Goal: Task Accomplishment & Management: Use online tool/utility

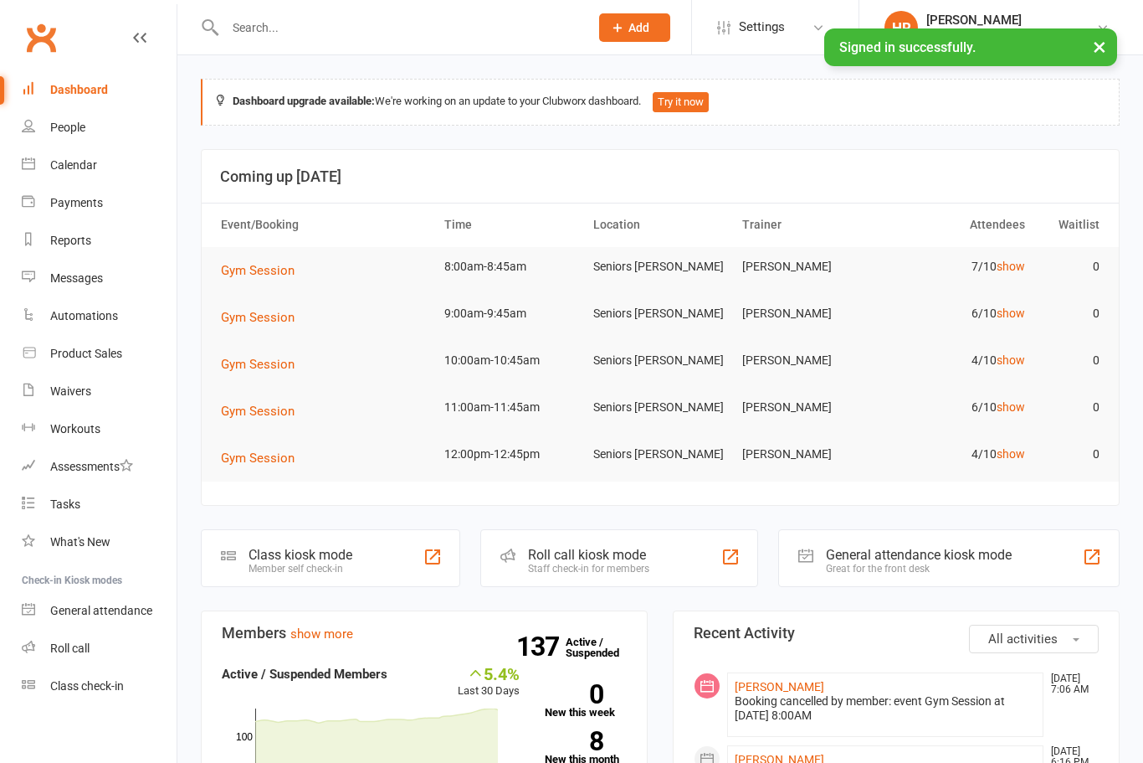
click at [1016, 259] on link "show" at bounding box center [1011, 265] width 28 height 13
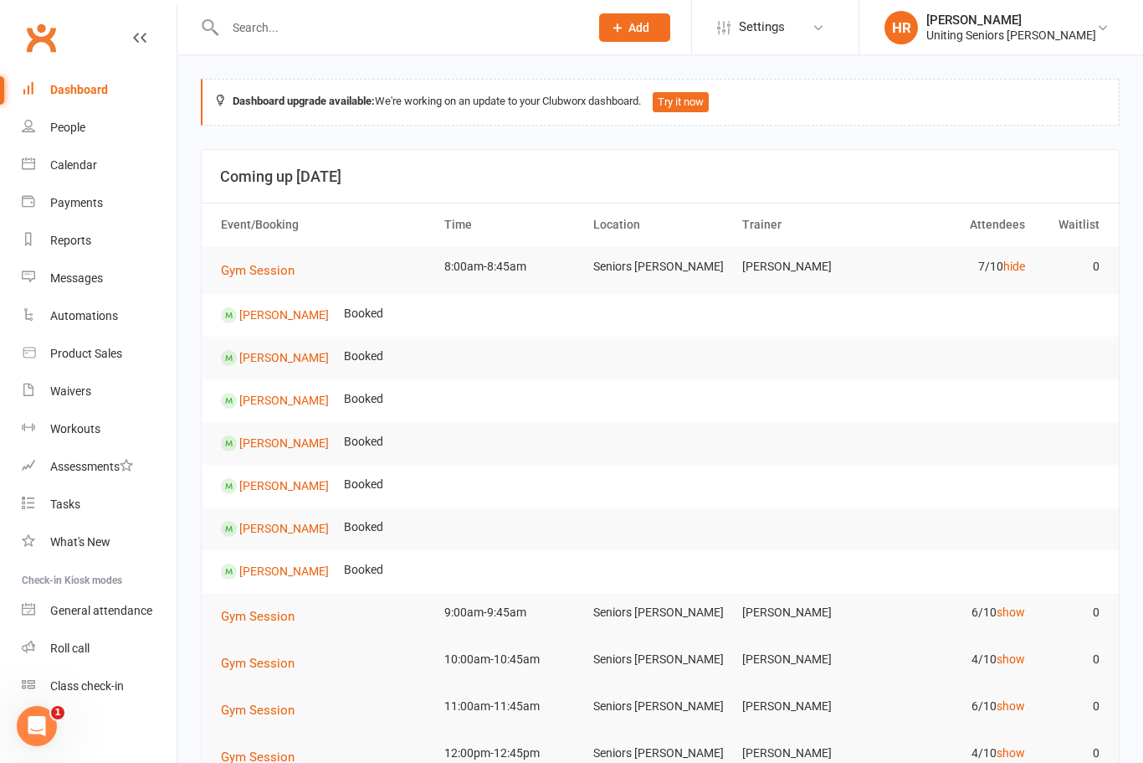
click at [989, 270] on td "7/10 hide" at bounding box center [958, 266] width 149 height 39
click at [1010, 249] on td "7/10 hide" at bounding box center [958, 266] width 149 height 39
click at [1024, 261] on link "hide" at bounding box center [1015, 265] width 22 height 13
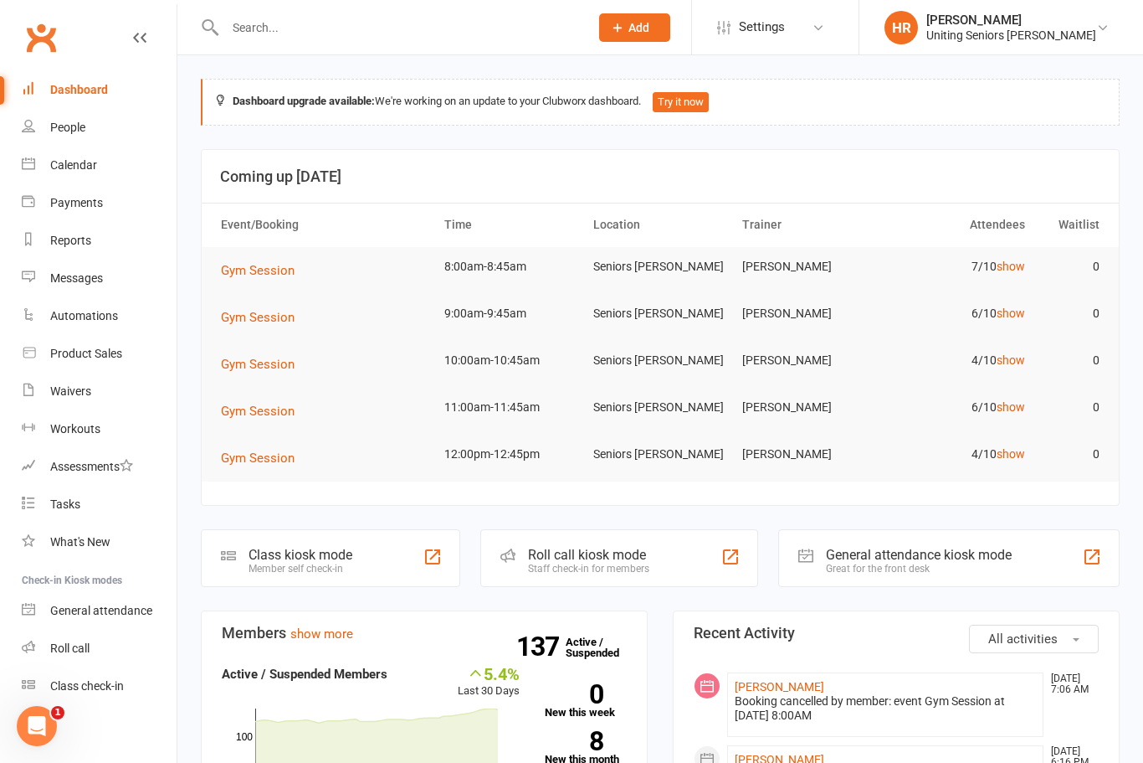
click at [1017, 316] on link "show" at bounding box center [1011, 312] width 28 height 13
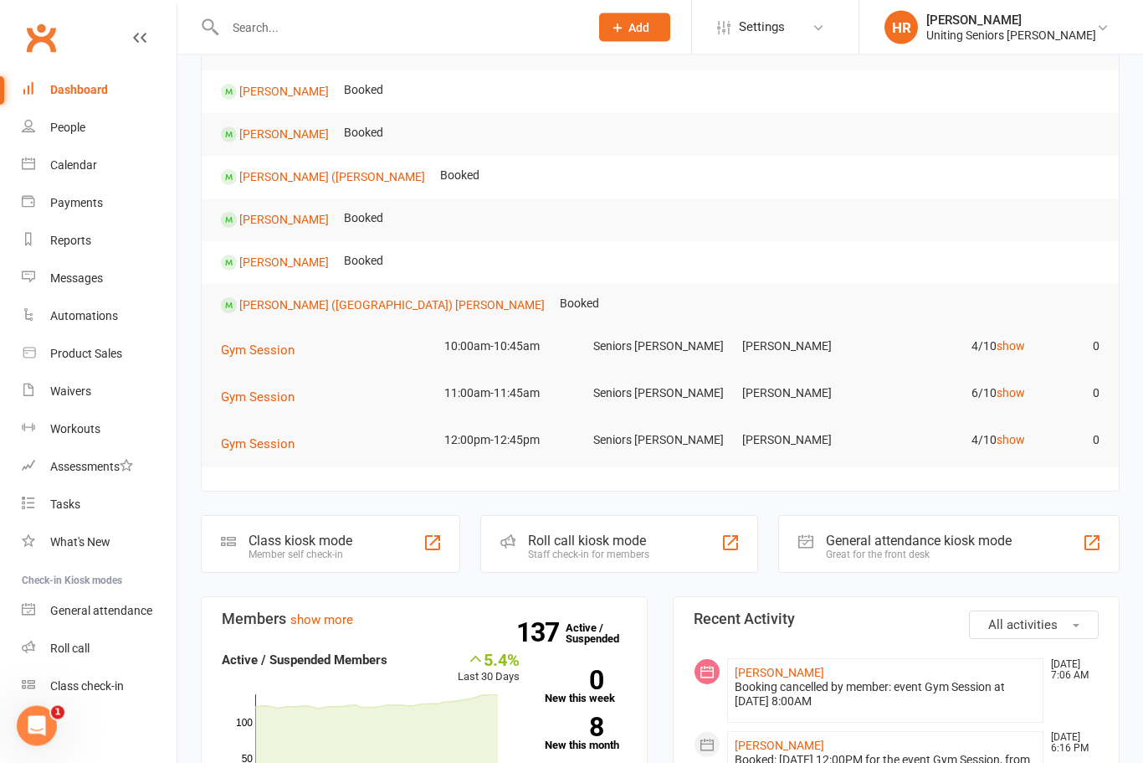
scroll to position [274, 0]
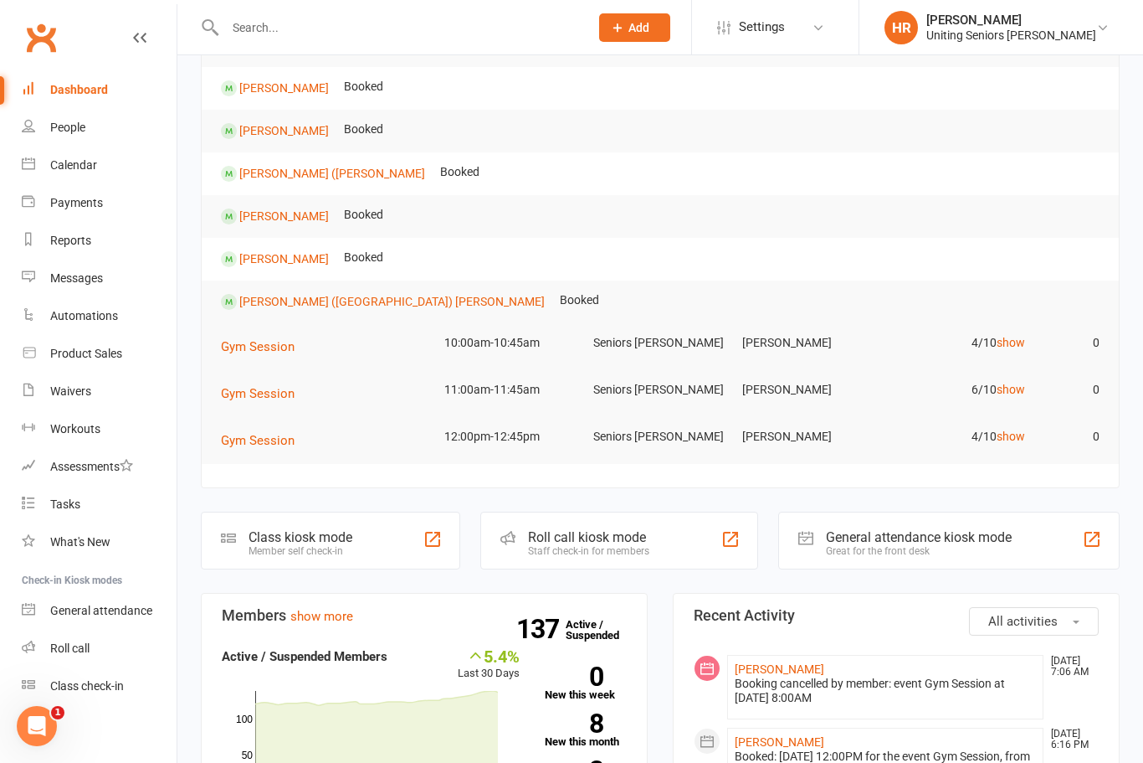
click at [660, 529] on div "Roll call kiosk mode Staff check-in for members" at bounding box center [618, 540] width 277 height 58
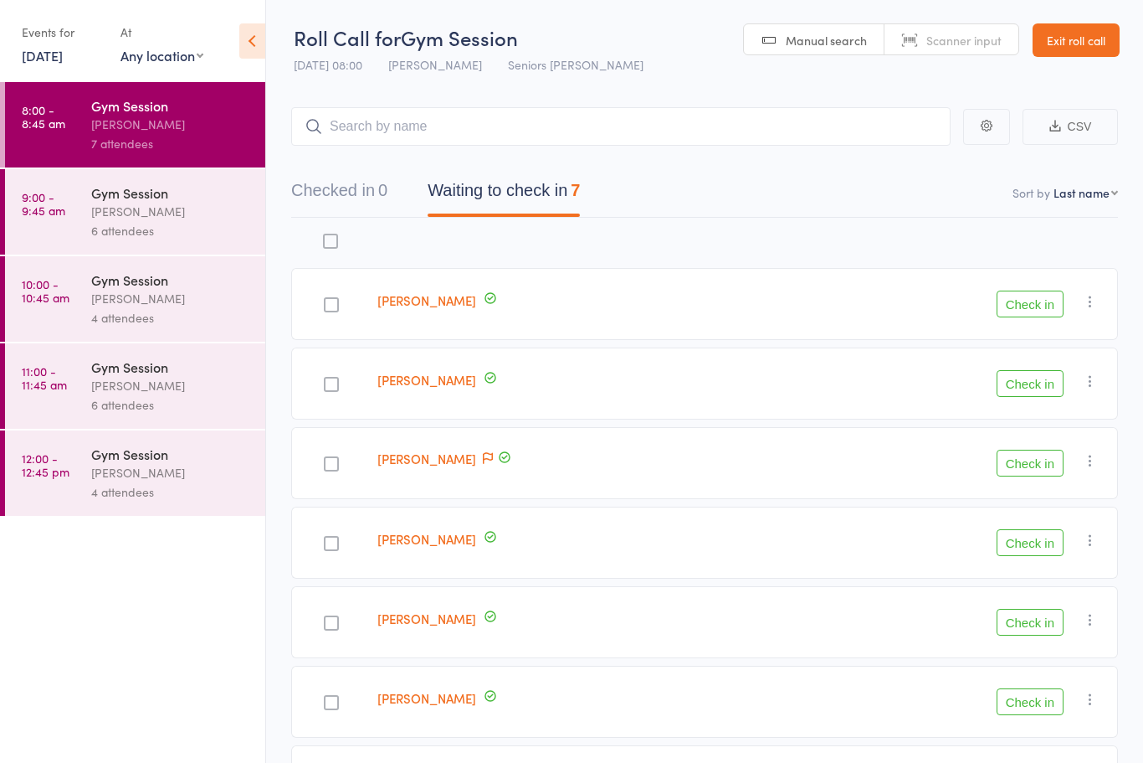
click at [1035, 624] on button "Check in" at bounding box center [1030, 622] width 67 height 27
click at [1038, 629] on button "Check in" at bounding box center [1030, 622] width 67 height 27
click at [331, 392] on div at bounding box center [331, 384] width 15 height 15
click at [327, 379] on input "checkbox" at bounding box center [327, 379] width 0 height 0
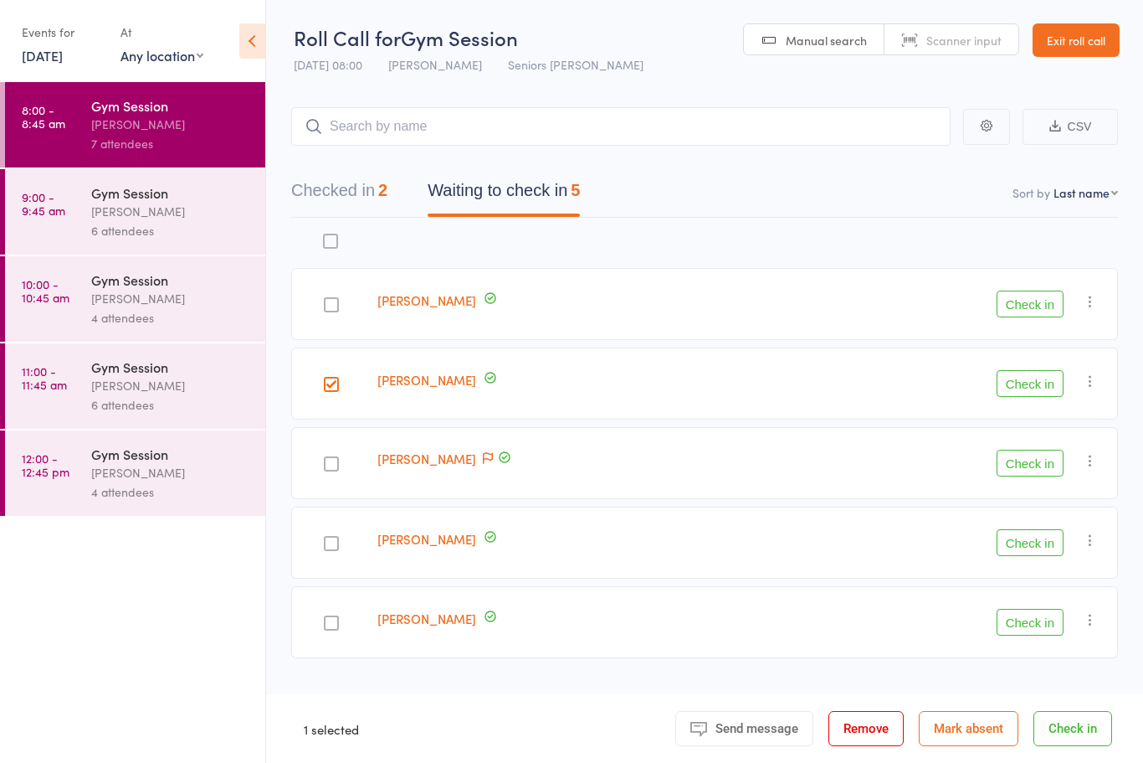
click at [1055, 388] on button "Check in" at bounding box center [1030, 383] width 67 height 27
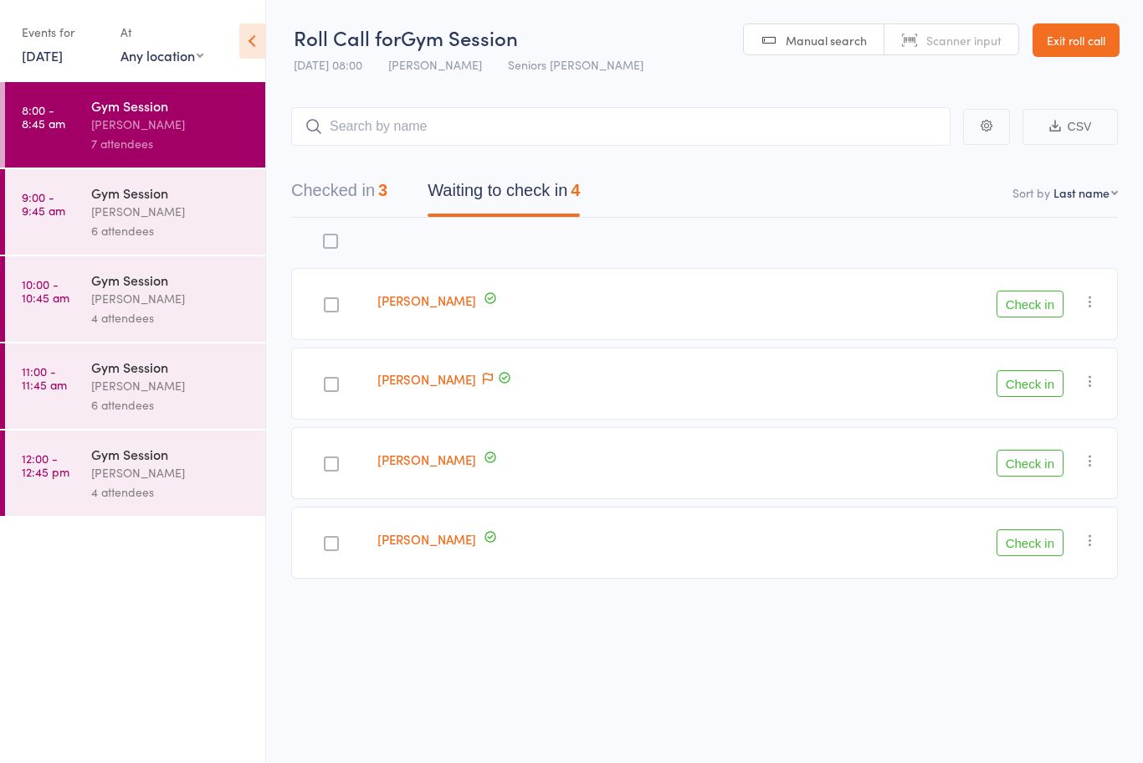
click at [1022, 385] on button "Check in" at bounding box center [1030, 383] width 67 height 27
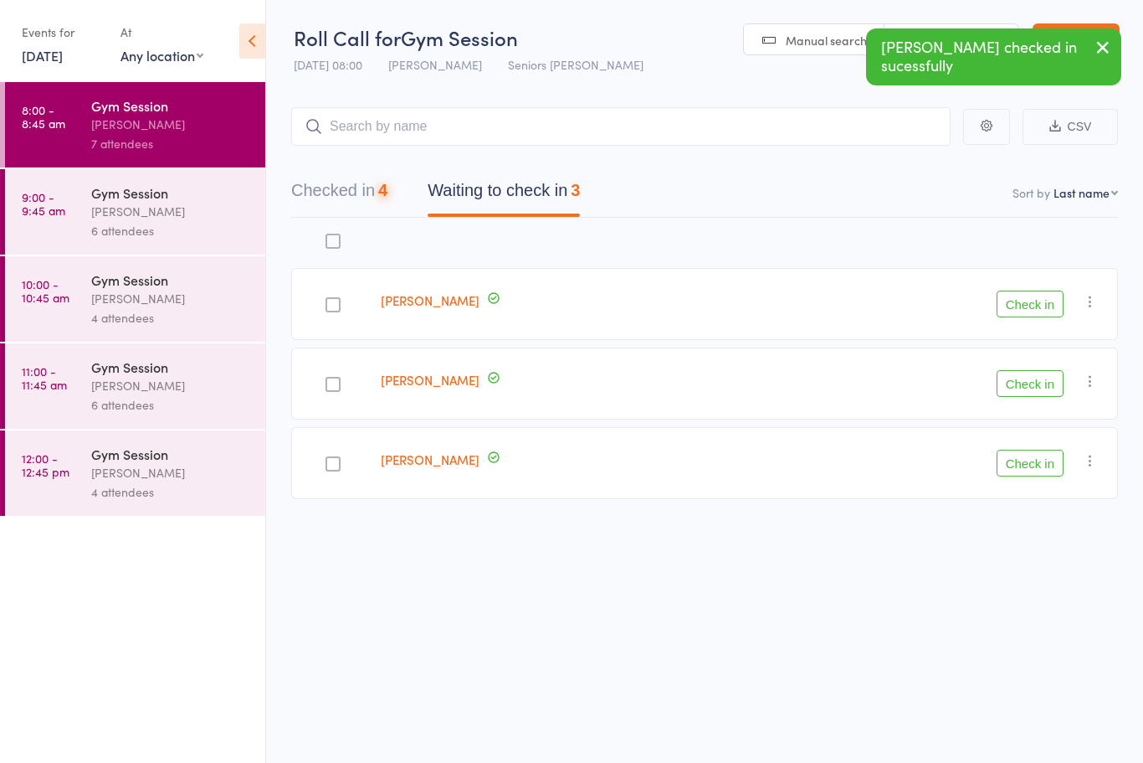
scroll to position [8, 0]
